Goal: Information Seeking & Learning: Learn about a topic

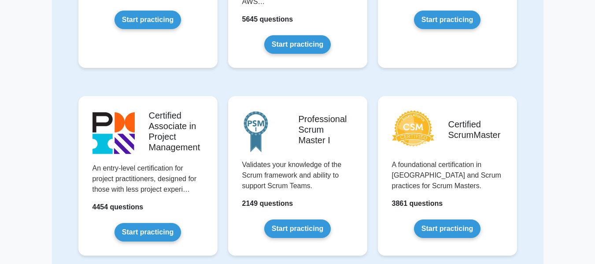
scroll to position [224, 0]
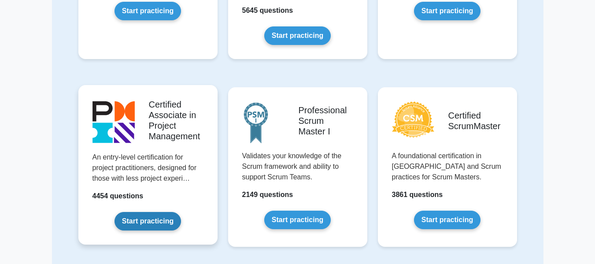
click at [144, 224] on link "Start practicing" at bounding box center [147, 221] width 66 height 18
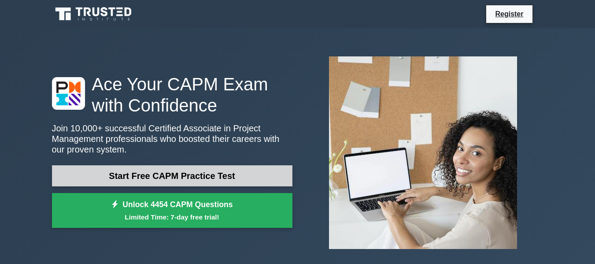
click at [187, 176] on link "Start Free CAPM Practice Test" at bounding box center [172, 175] width 240 height 21
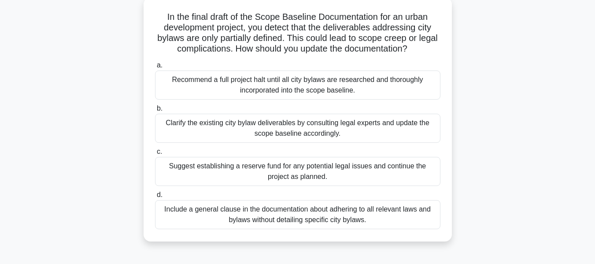
scroll to position [55, 0]
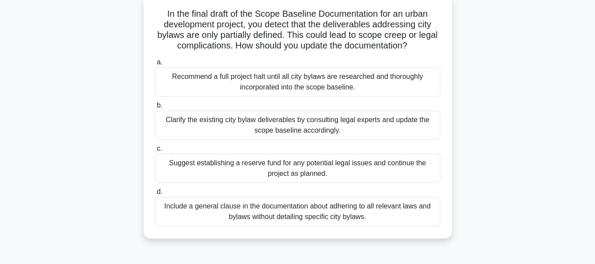
click at [309, 126] on div "Clarify the existing city bylaw deliverables by consulting legal experts and up…" at bounding box center [297, 125] width 285 height 29
click at [155, 108] on input "b. Clarify the existing city bylaw deliverables by consulting legal experts and…" at bounding box center [155, 106] width 0 height 6
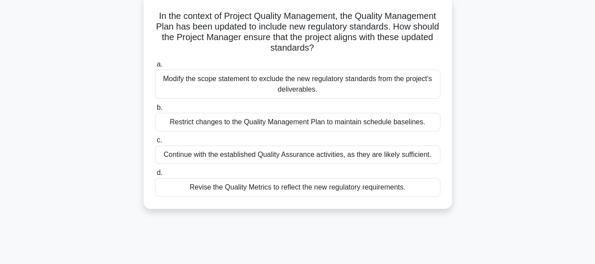
scroll to position [0, 0]
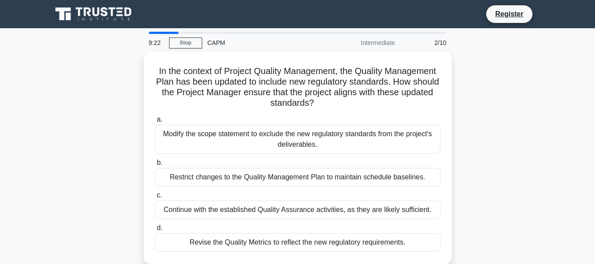
click at [309, 126] on div "Modify the scope statement to exclude the new regulatory standards from the pro…" at bounding box center [297, 139] width 285 height 29
click at [155, 122] on input "a. Modify the scope statement to exclude the new regulatory standards from the …" at bounding box center [155, 120] width 0 height 6
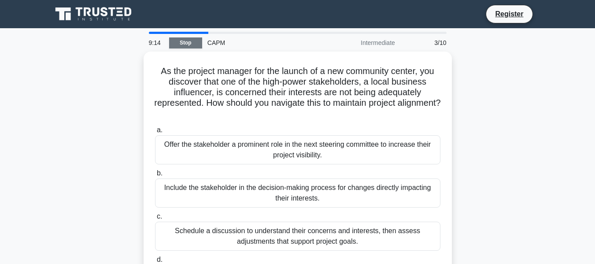
click at [183, 37] on link "Stop" at bounding box center [185, 42] width 33 height 11
